Goal: Task Accomplishment & Management: Manage account settings

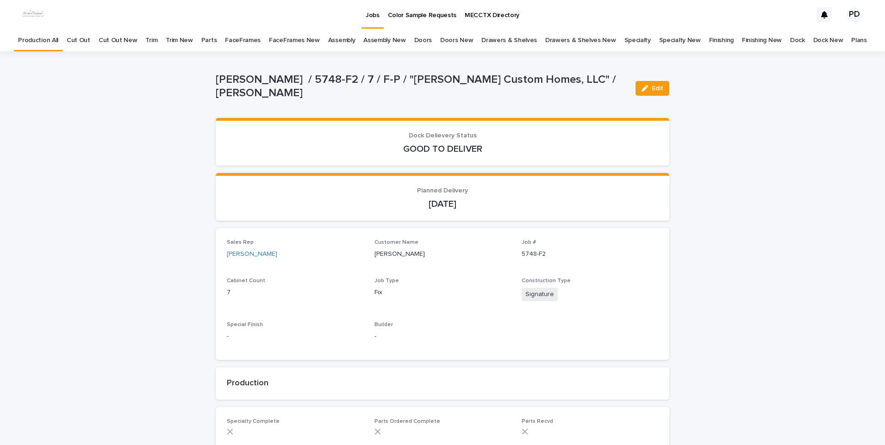
drag, startPoint x: 656, startPoint y: 85, endPoint x: 662, endPoint y: 150, distance: 65.5
click at [656, 85] on span "Edit" at bounding box center [657, 88] width 12 height 6
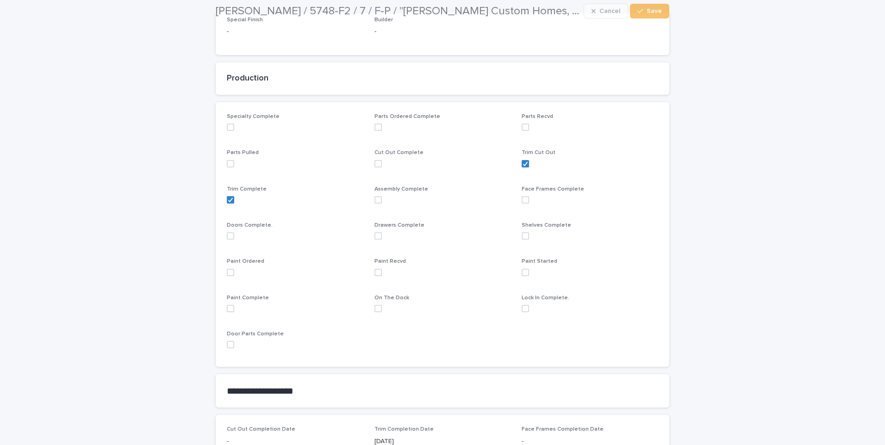
scroll to position [324, 0]
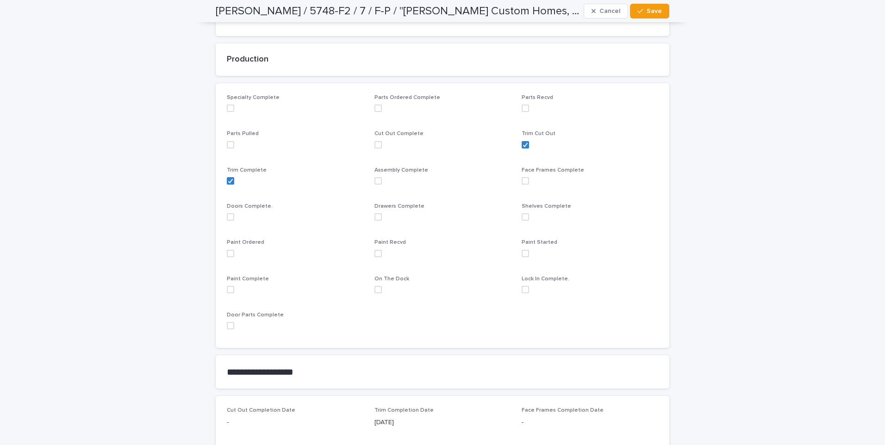
click at [231, 255] on label at bounding box center [295, 253] width 136 height 7
click at [640, 14] on div "button" at bounding box center [641, 11] width 9 height 6
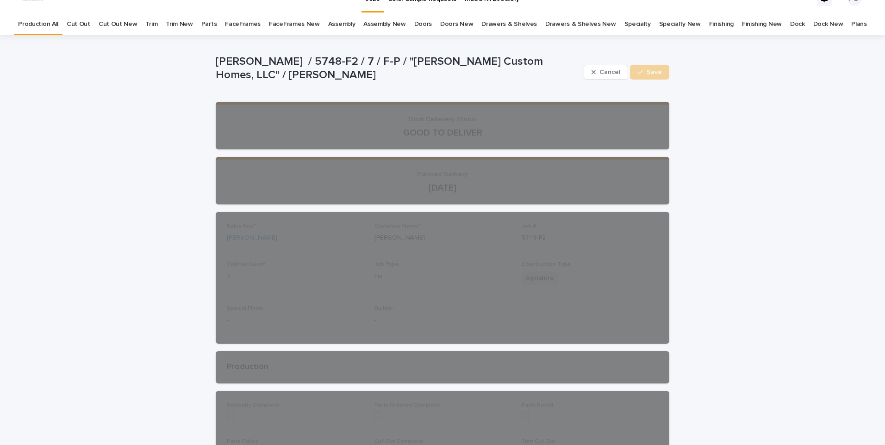
scroll to position [0, 0]
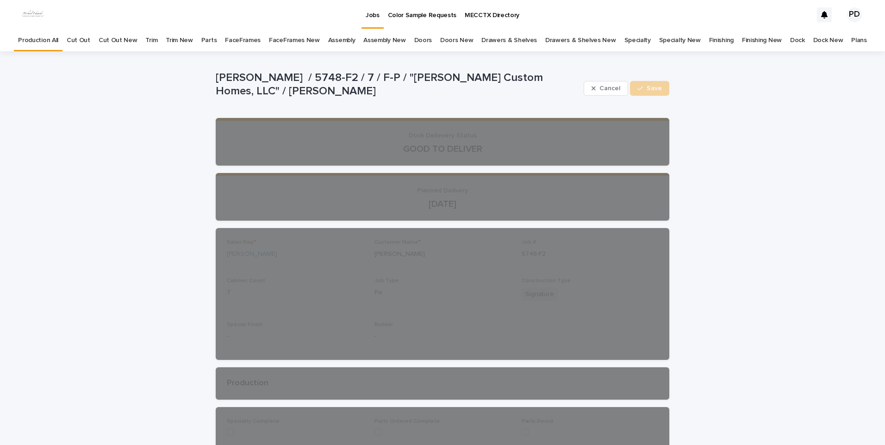
click at [372, 22] on link "Jobs" at bounding box center [372, 13] width 22 height 27
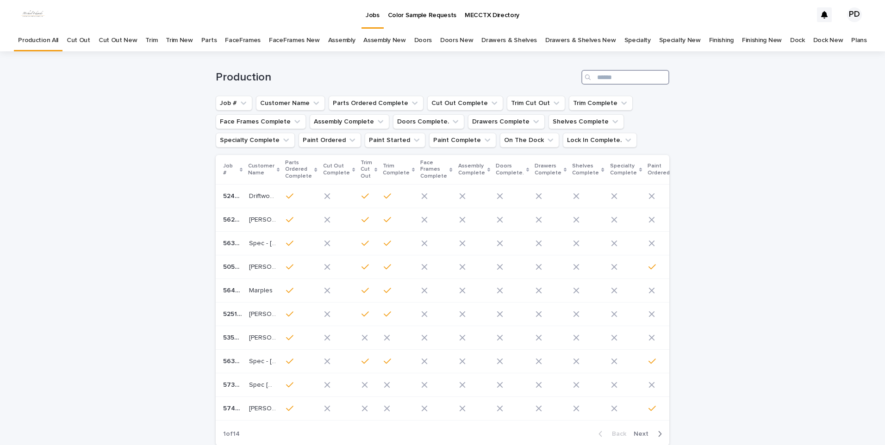
click at [631, 80] on input "Search" at bounding box center [625, 77] width 88 height 15
type input "****"
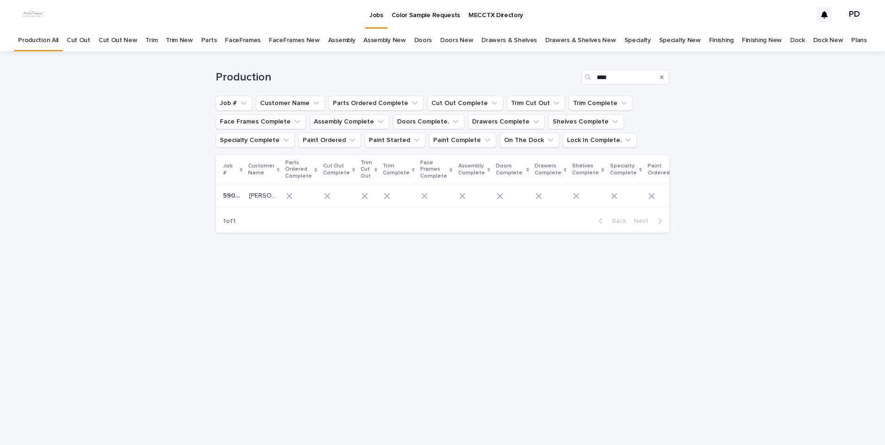
click at [256, 198] on p "[PERSON_NAME] & [PERSON_NAME]" at bounding box center [263, 195] width 29 height 10
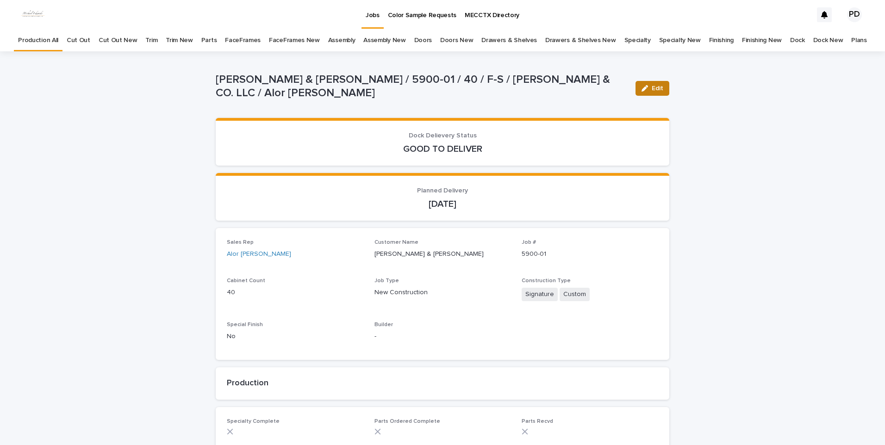
click at [656, 87] on span "Edit" at bounding box center [657, 88] width 12 height 6
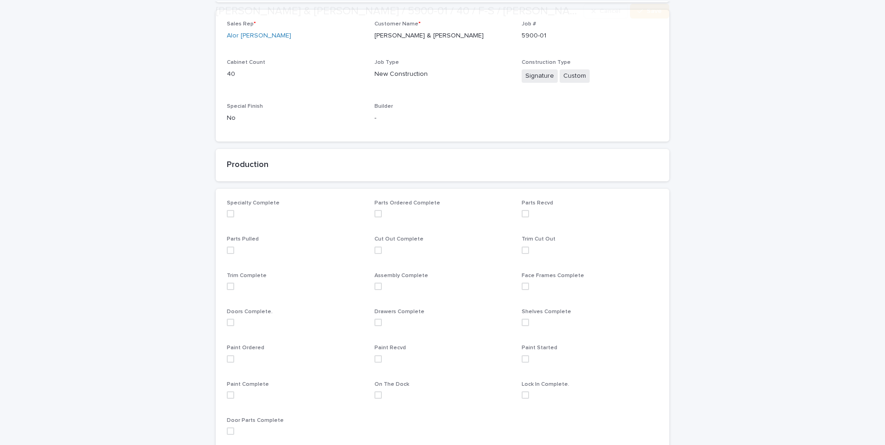
scroll to position [231, 0]
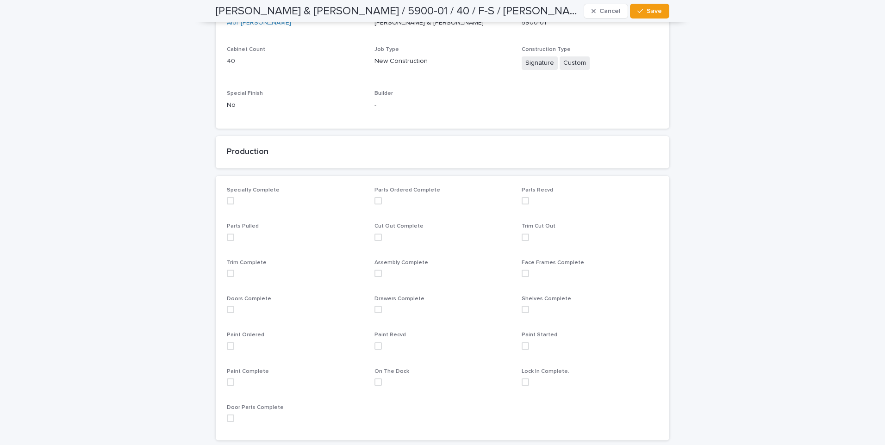
drag, startPoint x: 225, startPoint y: 349, endPoint x: 234, endPoint y: 346, distance: 9.2
click at [227, 348] on span at bounding box center [230, 345] width 7 height 7
drag, startPoint x: 650, startPoint y: 11, endPoint x: 657, endPoint y: 11, distance: 6.9
click at [654, 11] on span "Save" at bounding box center [653, 11] width 15 height 6
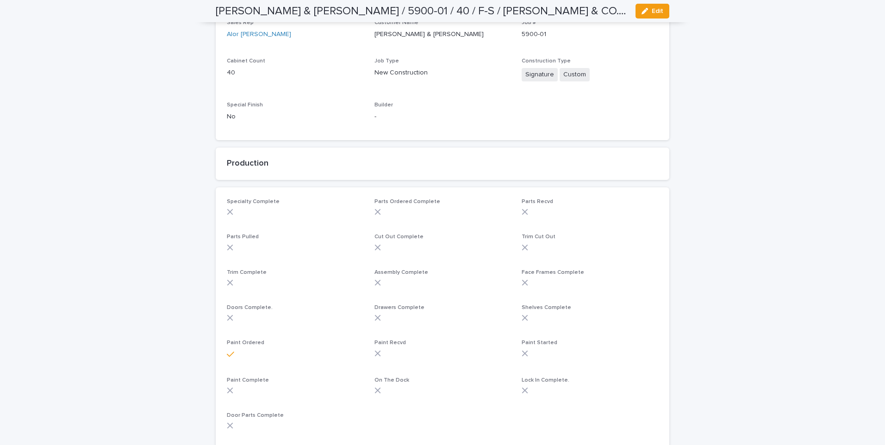
drag, startPoint x: 777, startPoint y: 185, endPoint x: 783, endPoint y: 180, distance: 7.3
click at [779, 185] on div "Loading... Saving… Loading... Saving… [PERSON_NAME] & [PERSON_NAME] / 5900-01 /…" at bounding box center [442, 331] width 885 height 999
click at [107, 342] on div "Loading... Saving… Loading... Saving… [PERSON_NAME] & [PERSON_NAME] / 5900-01 /…" at bounding box center [442, 331] width 885 height 999
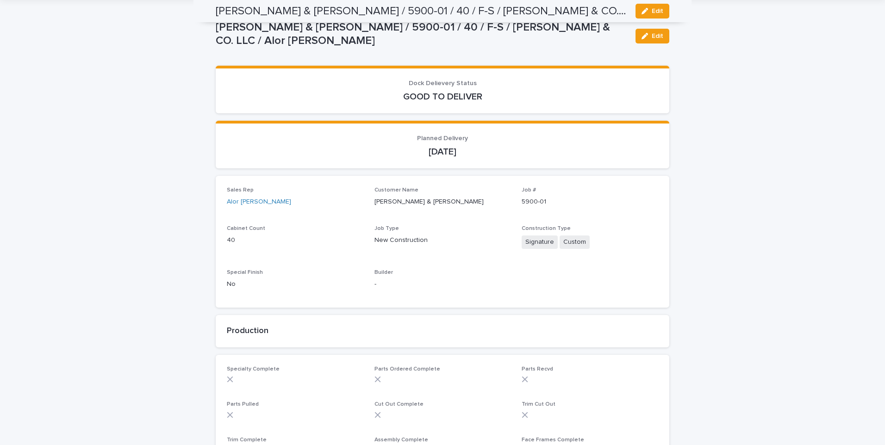
scroll to position [0, 0]
